Goal: Task Accomplishment & Management: Manage account settings

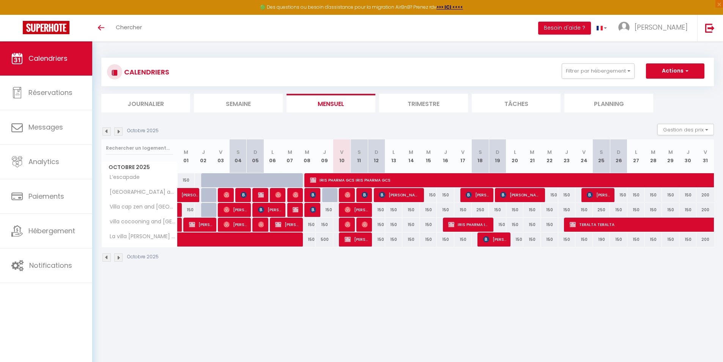
click at [118, 131] on img at bounding box center [118, 131] width 8 height 8
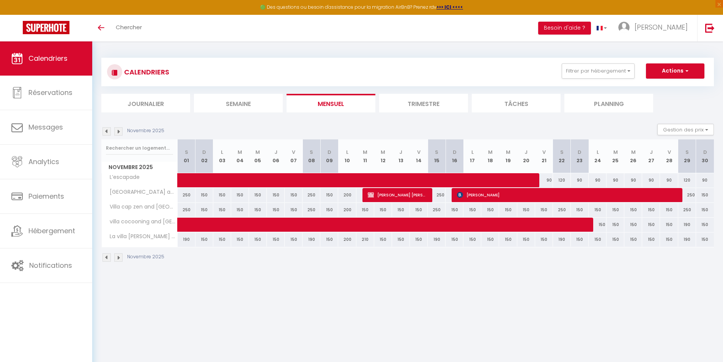
click at [105, 133] on img at bounding box center [107, 131] width 8 height 8
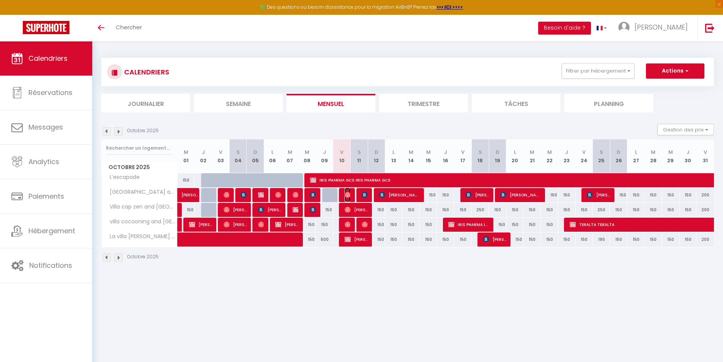
click at [346, 196] on img at bounding box center [348, 195] width 6 height 6
select select "OK"
select select "0"
select select "1"
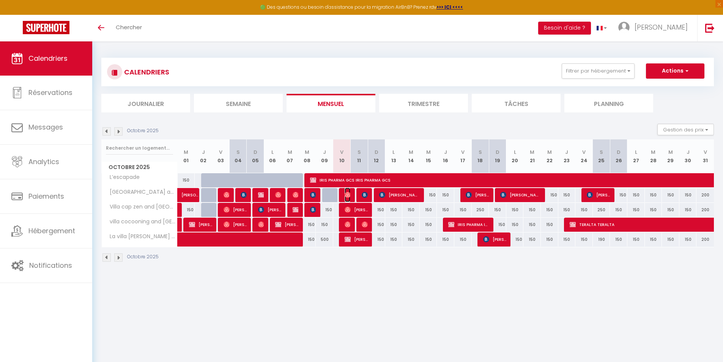
select select "1"
select select
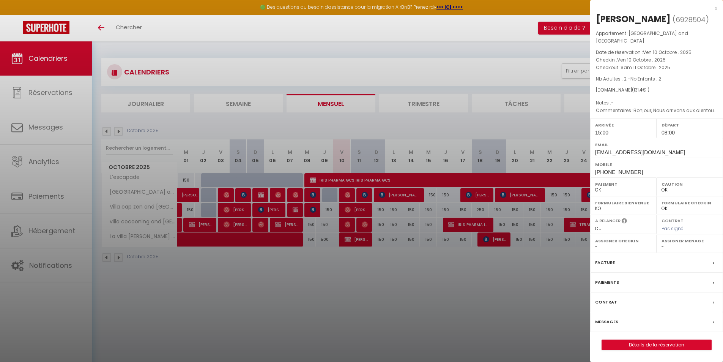
click at [717, 6] on div "x" at bounding box center [653, 8] width 127 height 9
